Goal: Task Accomplishment & Management: Use online tool/utility

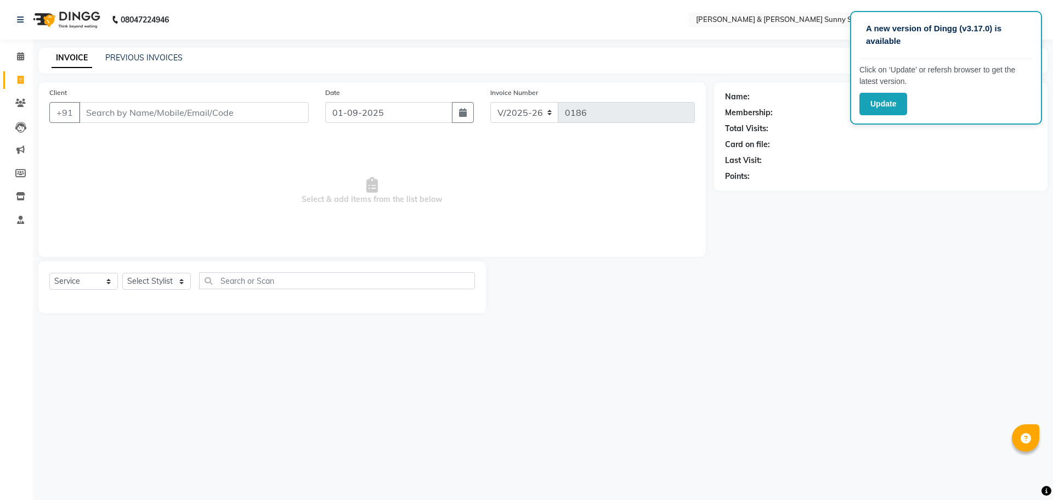
select select "8776"
select select "service"
click at [148, 283] on select "Select Stylist MANAGER None [PERSON_NAME]" at bounding box center [156, 281] width 69 height 17
select select "89812"
click at [122, 273] on select "Select Stylist MANAGER None [PERSON_NAME]" at bounding box center [156, 281] width 69 height 17
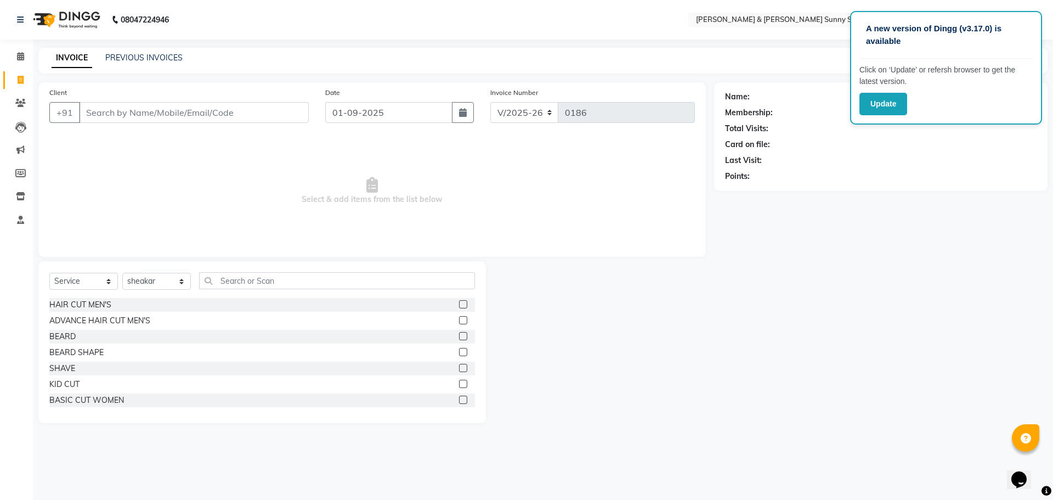
click at [459, 299] on div at bounding box center [467, 305] width 16 height 14
click at [450, 300] on div "HAIR CUT MEN'S" at bounding box center [262, 305] width 426 height 14
click at [459, 307] on label at bounding box center [463, 304] width 8 height 8
click at [459, 307] on input "checkbox" at bounding box center [462, 304] width 7 height 7
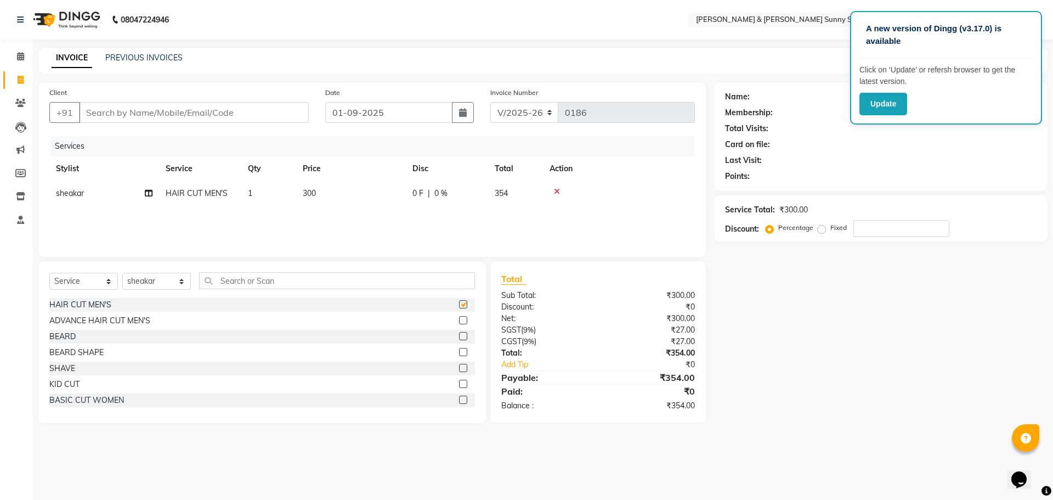
checkbox input "false"
click at [318, 191] on td "300" at bounding box center [351, 193] width 110 height 25
select select "89812"
click at [399, 194] on input "300" at bounding box center [402, 196] width 97 height 17
type input "3"
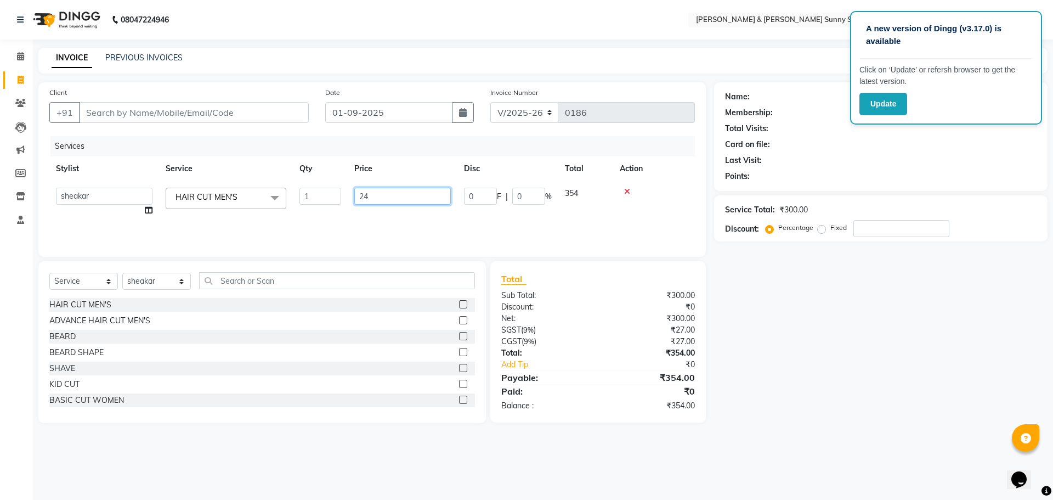
type input "240"
click at [405, 226] on div "Services Stylist Service Qty Price Disc Total Action sheakar HAIR CUT MEN'S 1 2…" at bounding box center [372, 191] width 646 height 110
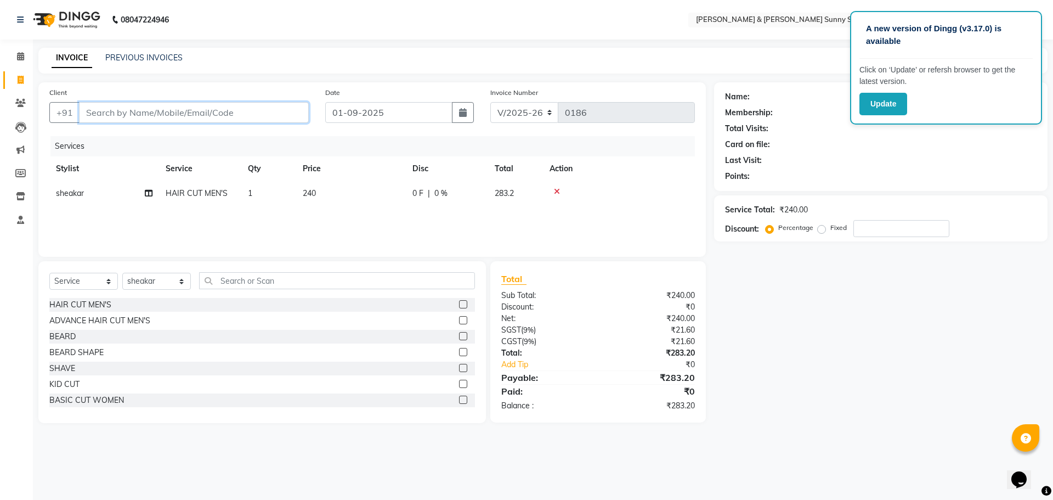
click at [192, 116] on input "Client" at bounding box center [194, 112] width 230 height 21
type input "9"
type input "0"
click at [170, 129] on button "[PERSON_NAME] 96*****95" at bounding box center [126, 138] width 94 height 18
type input "96*****95"
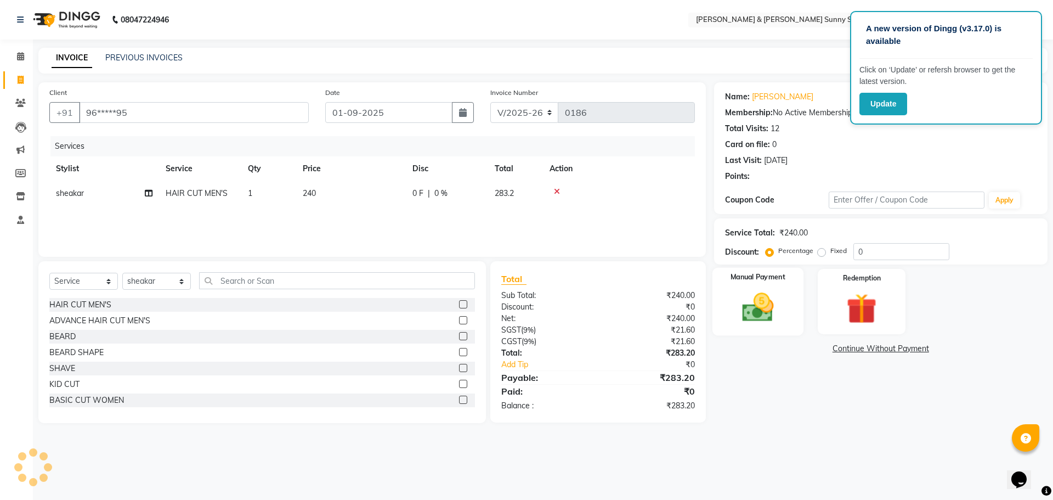
click at [767, 318] on img at bounding box center [757, 307] width 51 height 36
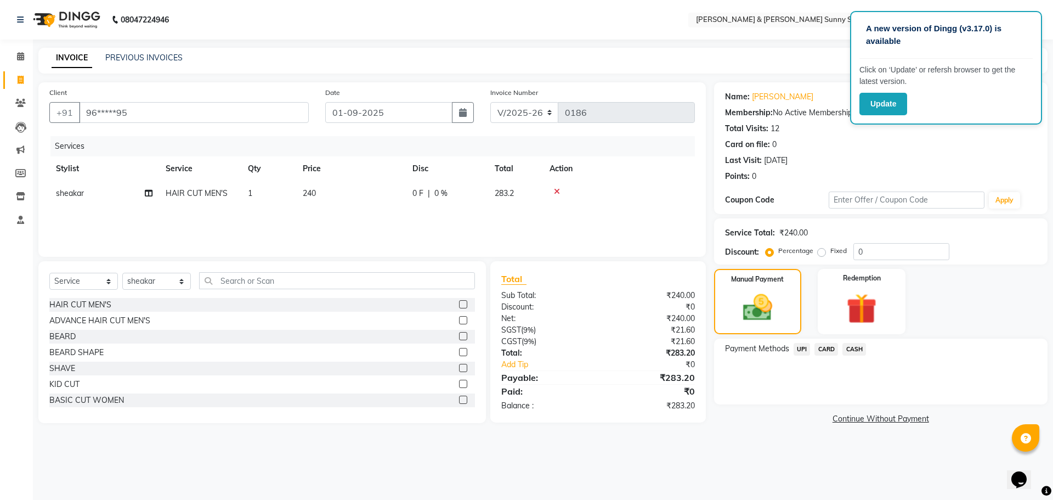
click at [804, 351] on span "UPI" at bounding box center [802, 349] width 17 height 13
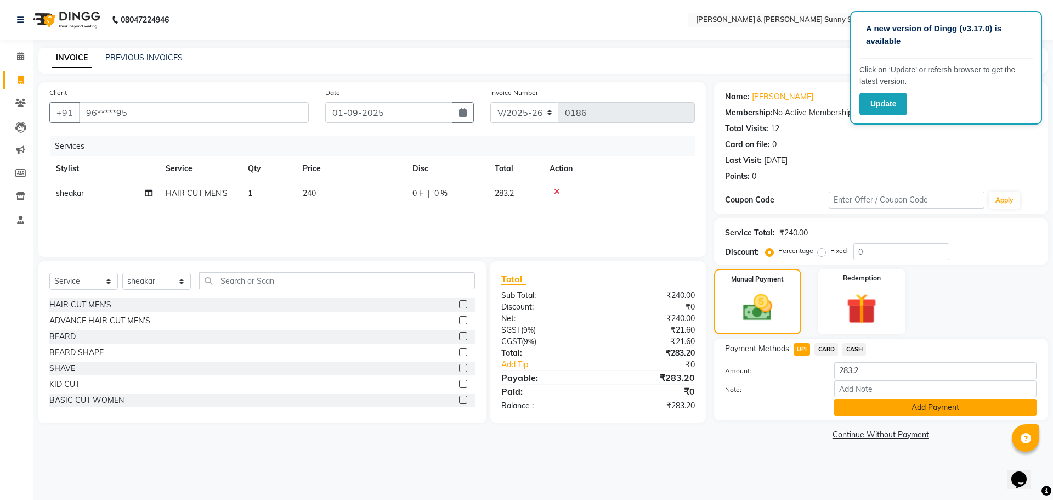
click at [853, 412] on button "Add Payment" at bounding box center [935, 407] width 202 height 17
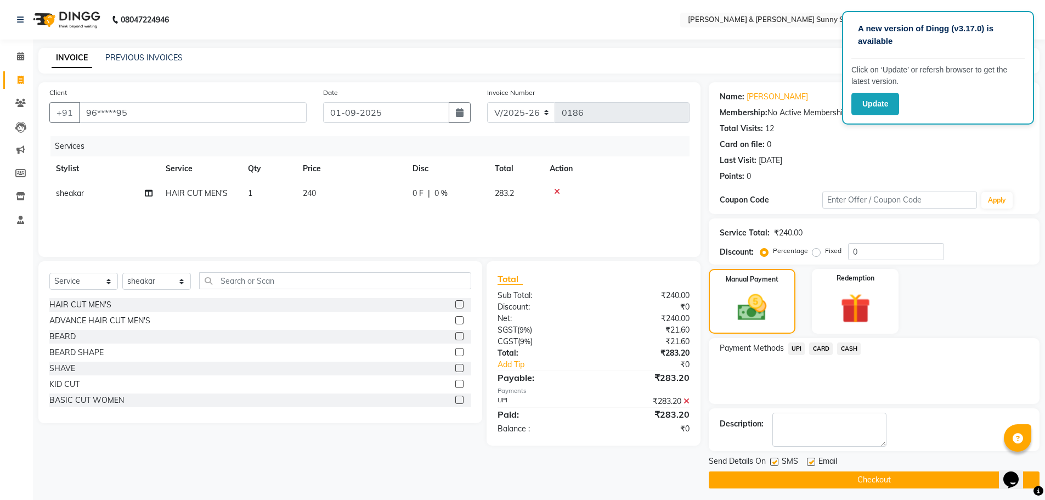
click at [791, 478] on button "Checkout" at bounding box center [874, 479] width 331 height 17
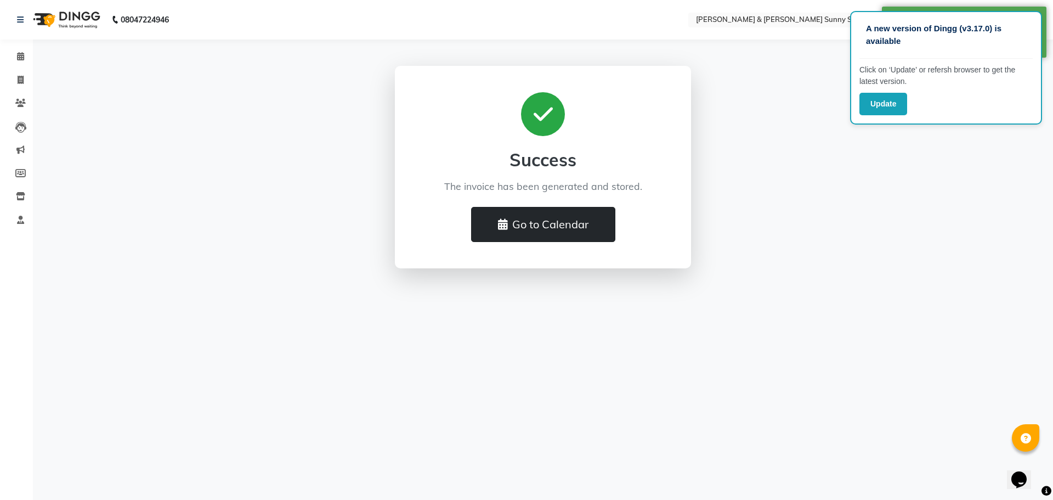
click at [543, 213] on button "Go to Calendar" at bounding box center [543, 224] width 144 height 35
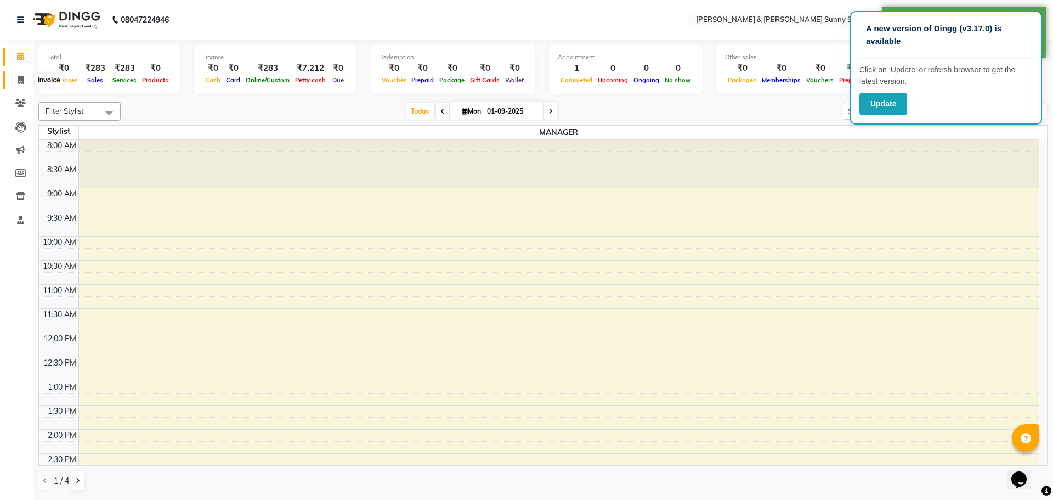
click at [27, 78] on span at bounding box center [20, 80] width 19 height 13
select select "service"
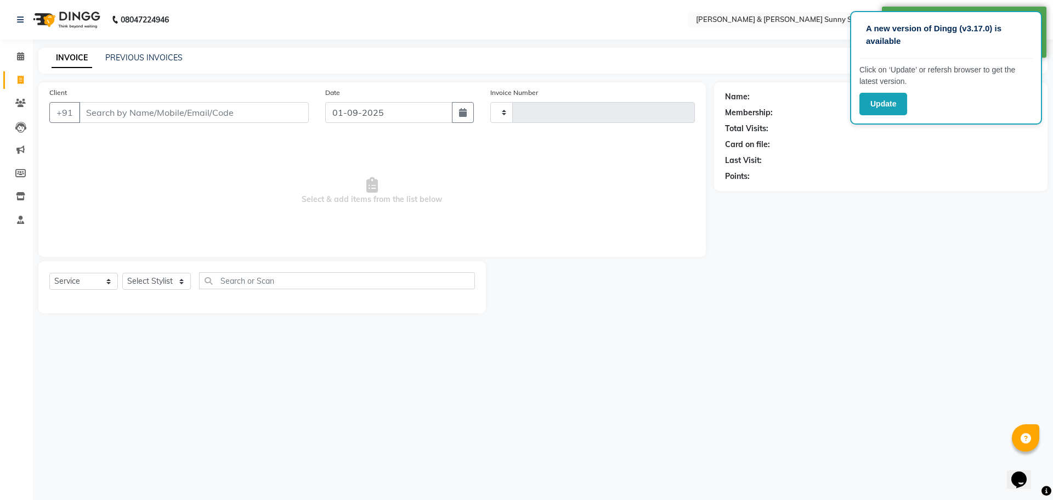
type input "0187"
select select "8776"
click at [180, 55] on link "PREVIOUS INVOICES" at bounding box center [143, 58] width 77 height 10
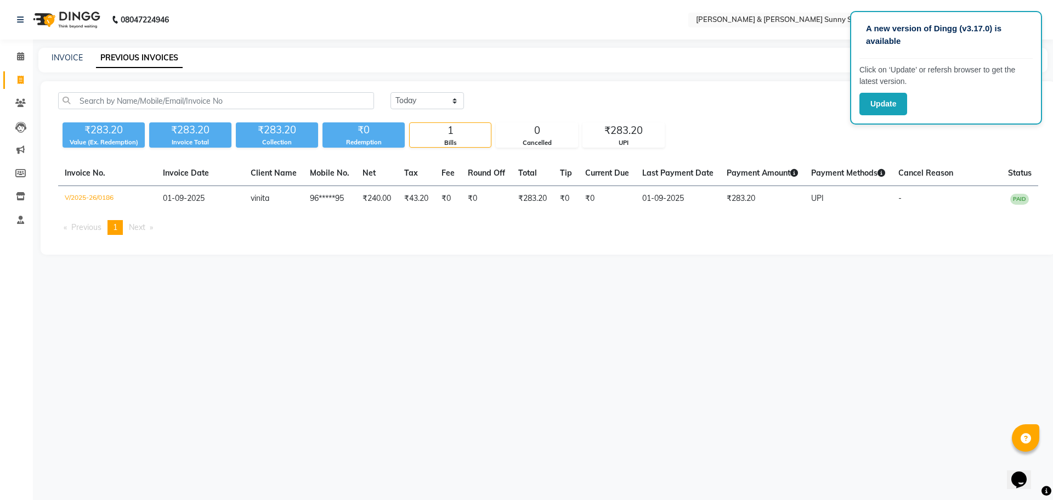
click at [752, 90] on div "[DATE] [DATE] Custom Range ₹283.20 Value (Ex. Redemption) ₹283.20 Invoice Total…" at bounding box center [548, 167] width 1015 height 173
